Goal: Transaction & Acquisition: Download file/media

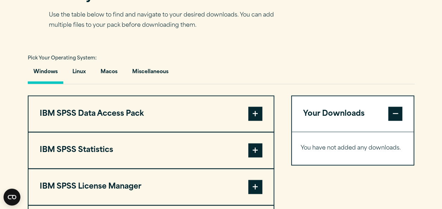
scroll to position [494, 0]
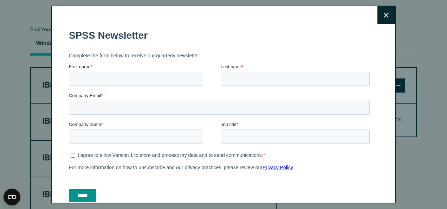
click at [384, 14] on icon at bounding box center [386, 15] width 5 height 5
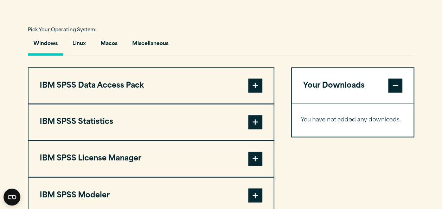
click at [253, 129] on span at bounding box center [255, 122] width 14 height 14
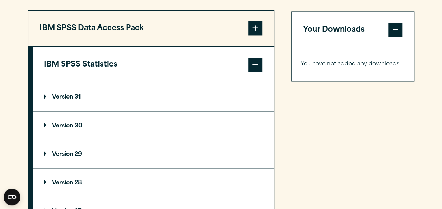
scroll to position [551, 0]
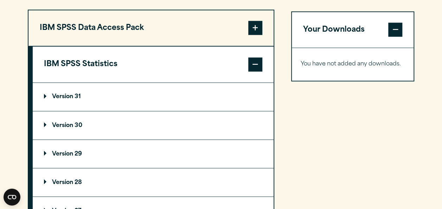
click at [111, 139] on summary "Version 30" at bounding box center [153, 125] width 241 height 28
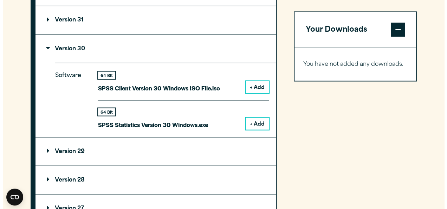
scroll to position [627, 0]
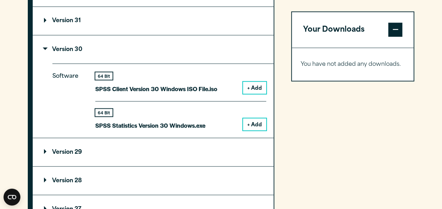
click at [252, 130] on button "+ Add" at bounding box center [254, 124] width 23 height 12
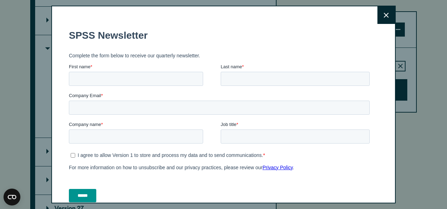
click at [378, 18] on button "Close" at bounding box center [387, 15] width 18 height 18
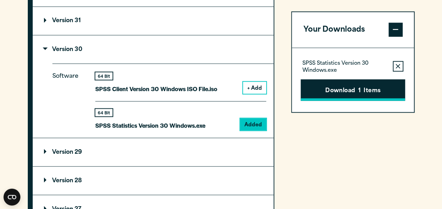
drag, startPoint x: 371, startPoint y: 18, endPoint x: 365, endPoint y: 86, distance: 67.8
click at [365, 86] on div "Search for: Submit Site Search Part of Open Site Search Open Site Menu Close" at bounding box center [221, 11] width 442 height 1277
drag, startPoint x: 365, startPoint y: 86, endPoint x: 360, endPoint y: 87, distance: 4.3
click at [360, 87] on span "1" at bounding box center [359, 90] width 2 height 9
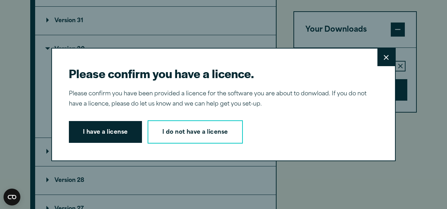
click at [334, 109] on div "Please confirm you have a licence. Close Please confirm you have been provided …" at bounding box center [223, 104] width 345 height 113
click at [100, 124] on button "I have a license" at bounding box center [105, 132] width 73 height 22
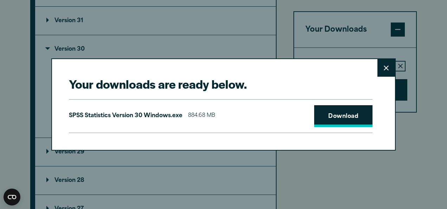
click at [360, 105] on link "Download" at bounding box center [343, 116] width 58 height 22
